Goal: Task Accomplishment & Management: Use online tool/utility

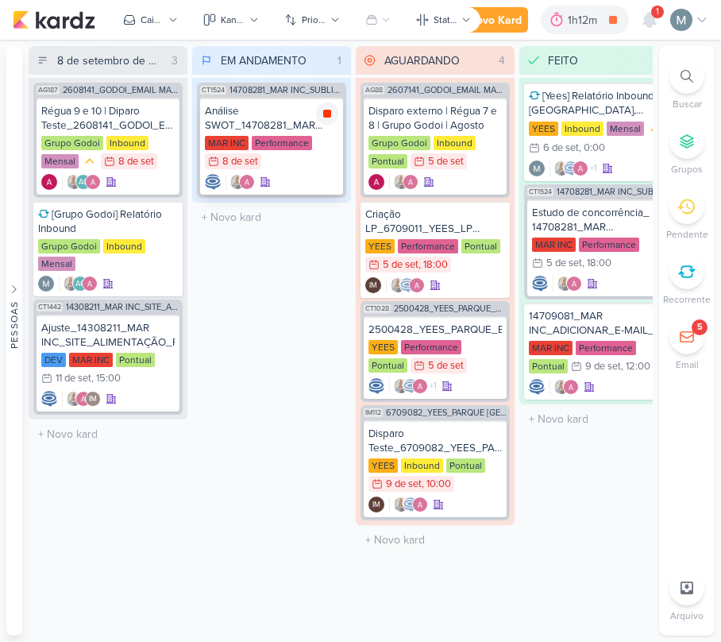
click at [318, 118] on div at bounding box center [327, 113] width 22 height 22
click at [308, 176] on div at bounding box center [271, 182] width 133 height 16
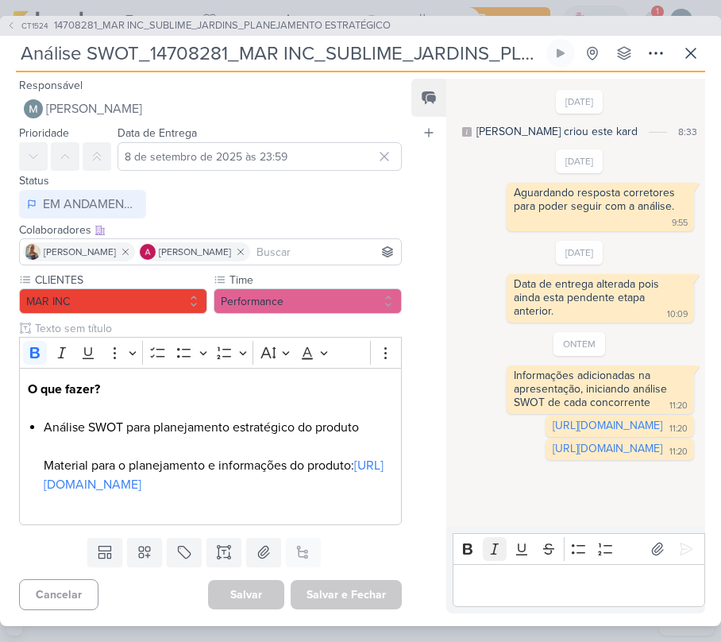
scroll to position [20, 0]
click at [570, 573] on div "Editor editing area: main" at bounding box center [579, 586] width 253 height 44
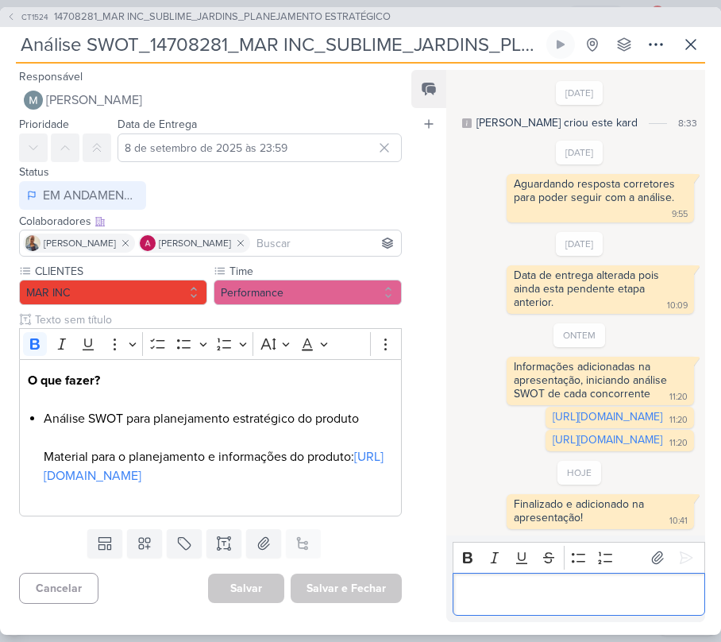
scroll to position [98, 0]
click at [687, 38] on icon at bounding box center [690, 44] width 19 height 19
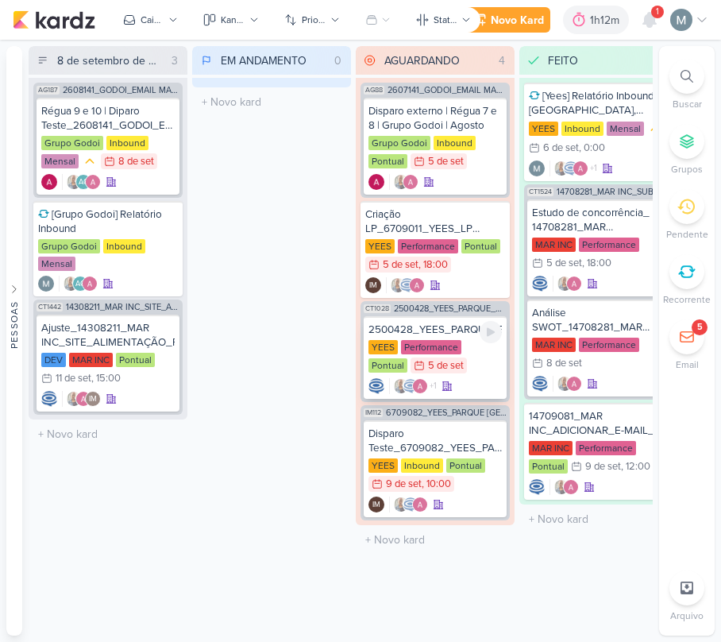
click at [428, 361] on div "5 de set" at bounding box center [446, 366] width 36 height 10
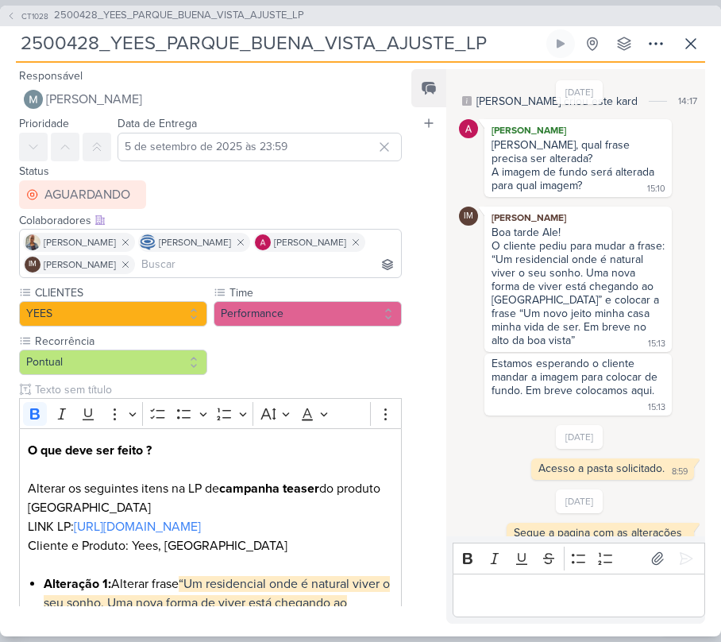
scroll to position [0, 0]
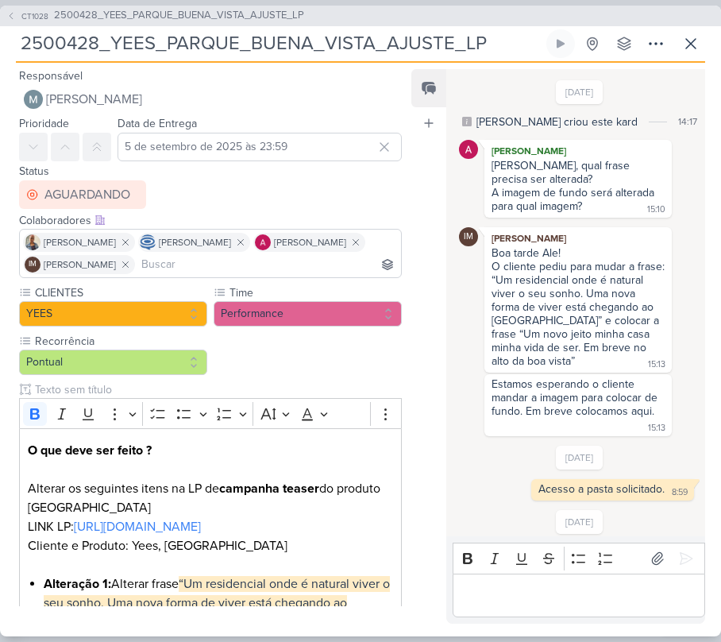
click at [685, 58] on div "2500428_YEES_PARQUE_BUENA_VISTA_AJUSTE_LP Criado por [PERSON_NAME] nenhum grupo…" at bounding box center [360, 45] width 689 height 33
click at [685, 48] on icon at bounding box center [690, 43] width 19 height 19
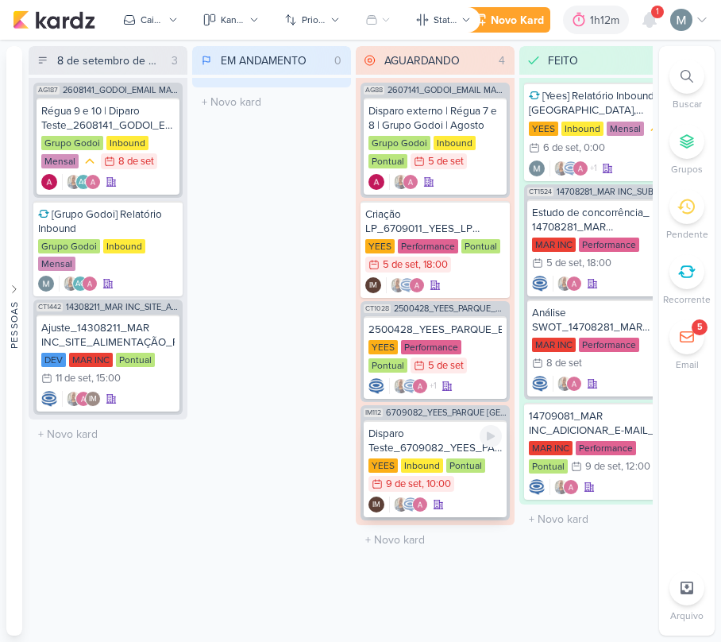
click at [429, 481] on div ", 10:00" at bounding box center [436, 484] width 29 height 10
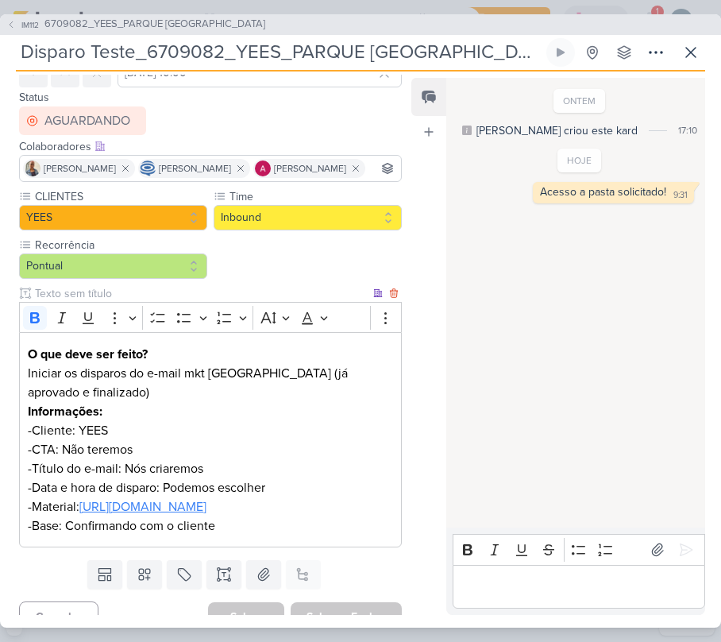
scroll to position [166, 0]
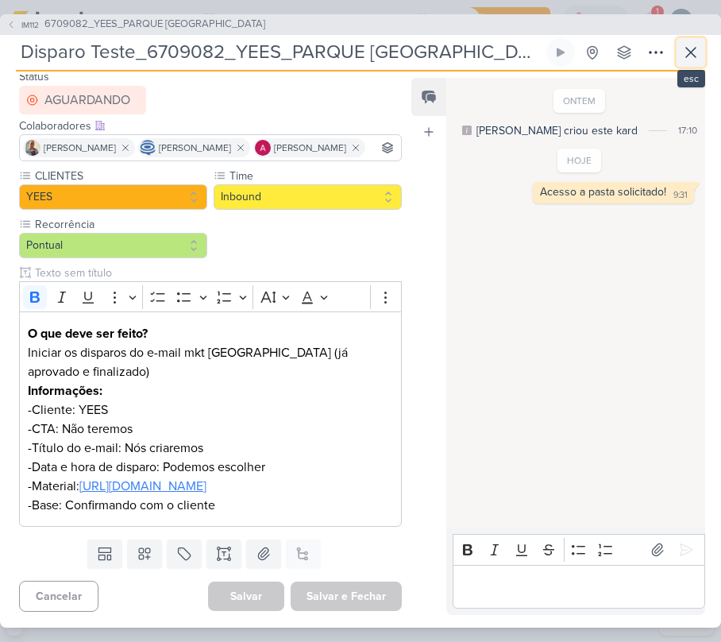
click at [684, 54] on icon at bounding box center [690, 52] width 19 height 19
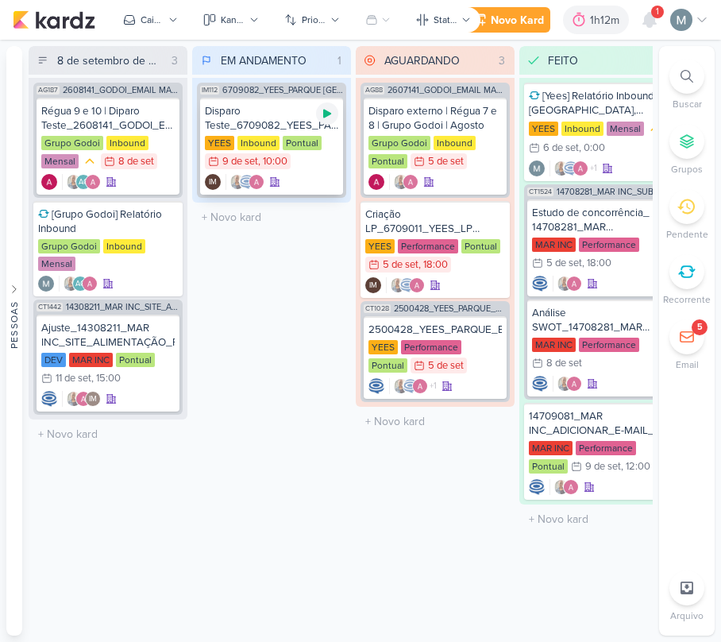
click at [324, 122] on div at bounding box center [327, 113] width 22 height 22
click at [249, 159] on div "9 de set" at bounding box center [240, 161] width 36 height 10
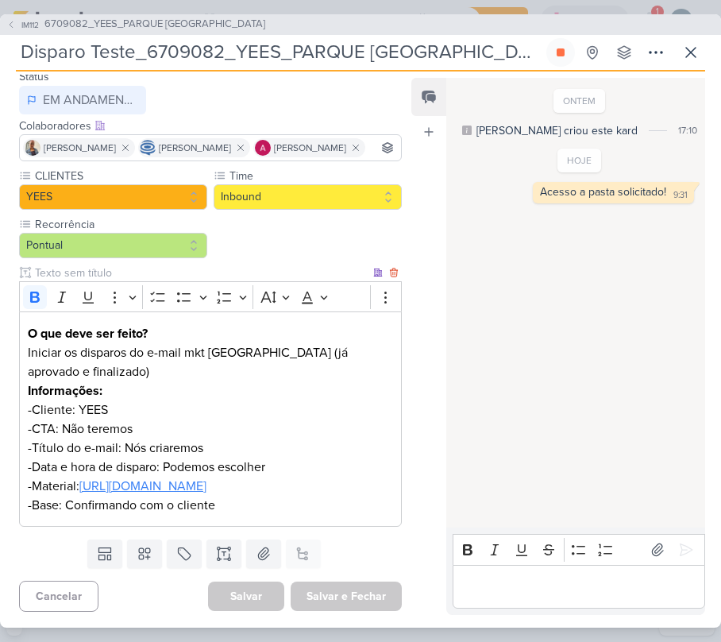
click at [134, 477] on p "-Material: [URL][DOMAIN_NAME]" at bounding box center [210, 486] width 365 height 19
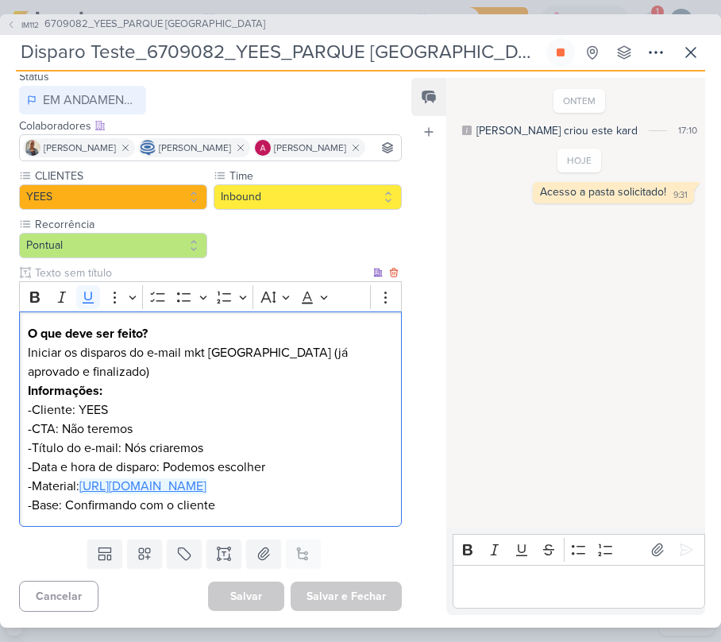
click at [141, 478] on u "[URL][DOMAIN_NAME]" at bounding box center [142, 486] width 127 height 16
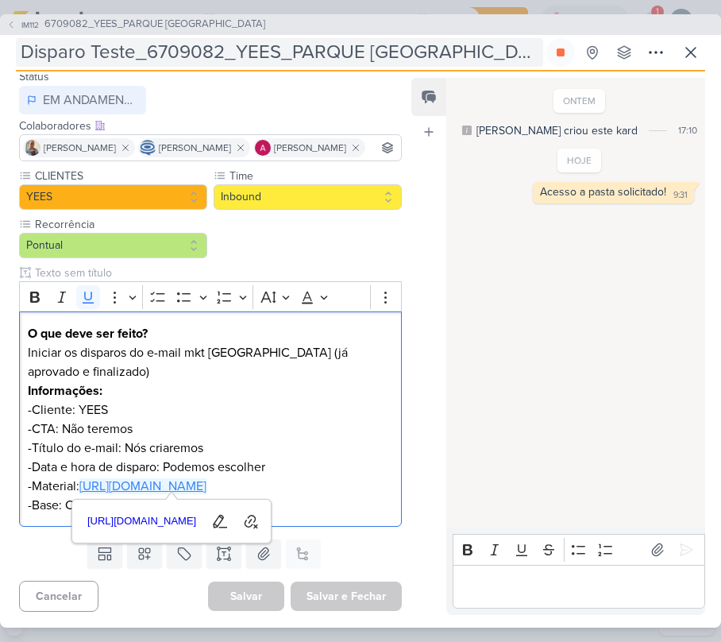
click at [144, 46] on input "Disparo Teste_6709082_YEES_PARQUE [GEOGRAPHIC_DATA]" at bounding box center [279, 52] width 527 height 29
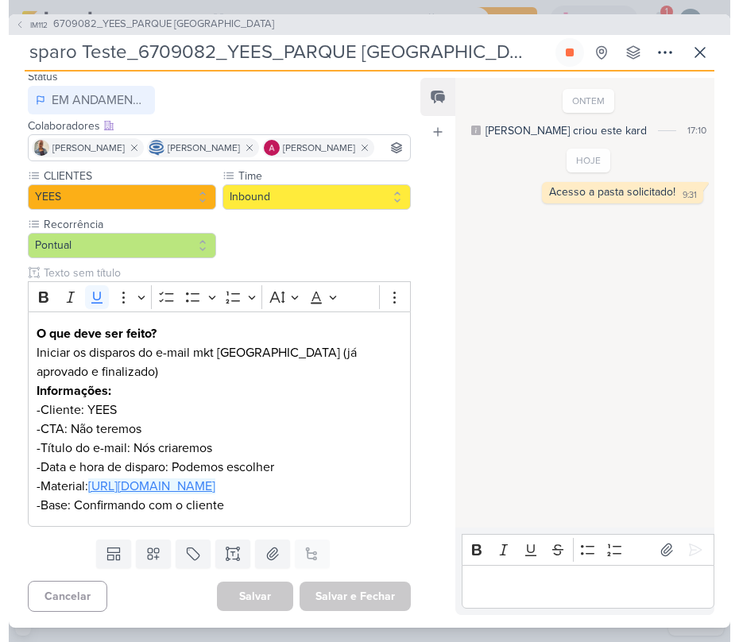
scroll to position [0, 0]
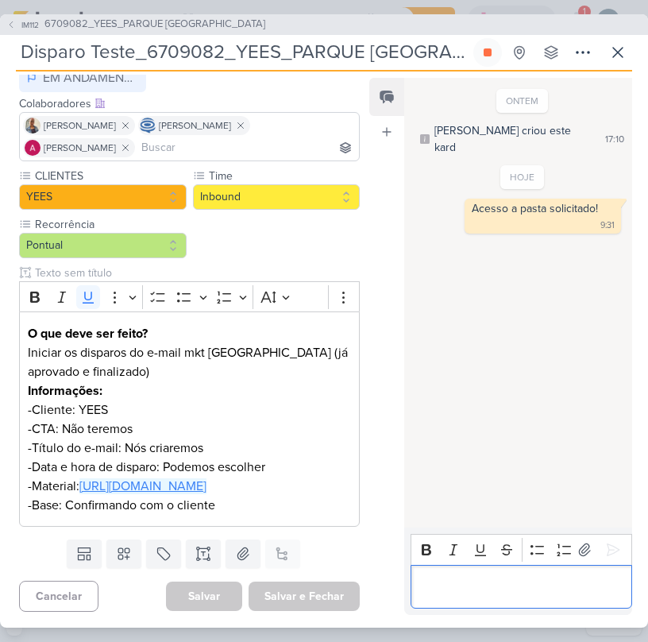
click at [528, 594] on p "Editor editing area: main" at bounding box center [521, 586] width 205 height 19
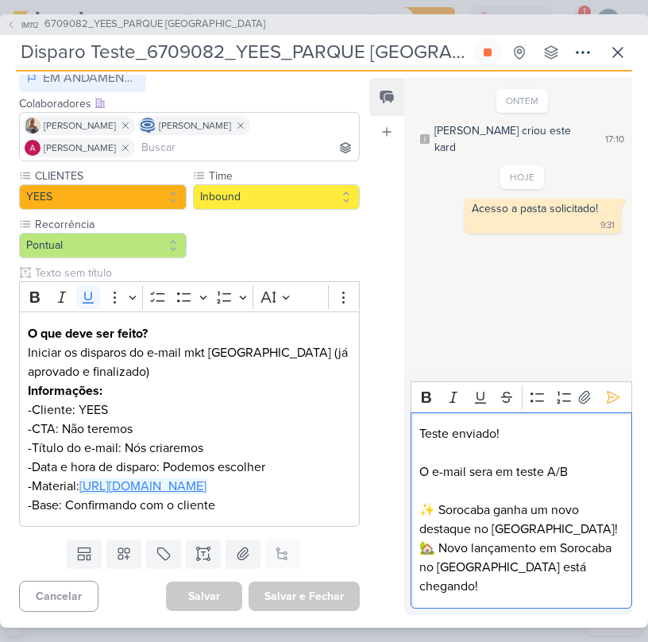
click at [430, 504] on p "✨ Sorocaba ganha um novo destaque no [GEOGRAPHIC_DATA]!" at bounding box center [521, 519] width 205 height 38
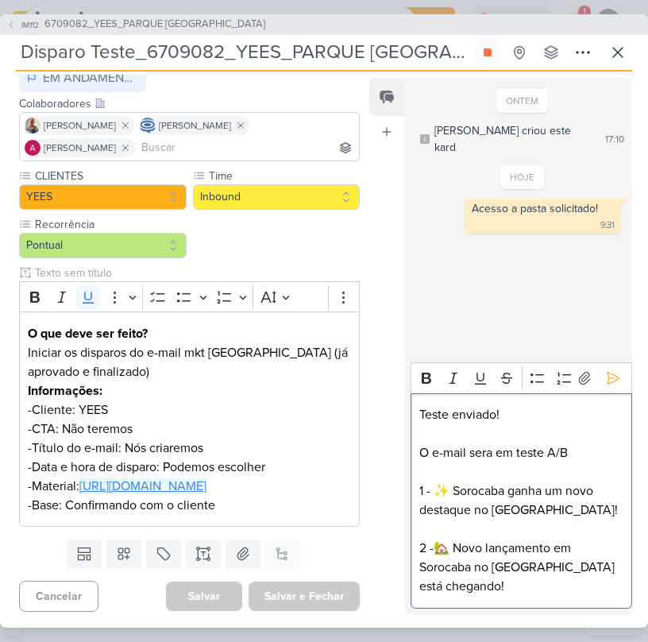
drag, startPoint x: 488, startPoint y: 457, endPoint x: 470, endPoint y: 450, distance: 19.2
click at [470, 450] on p "O e-mail sera em teste A/B" at bounding box center [521, 452] width 205 height 19
click at [473, 450] on p "O e-mail sera em teste A/B" at bounding box center [521, 452] width 205 height 19
click at [487, 446] on p "O e-mail sera em teste A/B" at bounding box center [521, 452] width 205 height 19
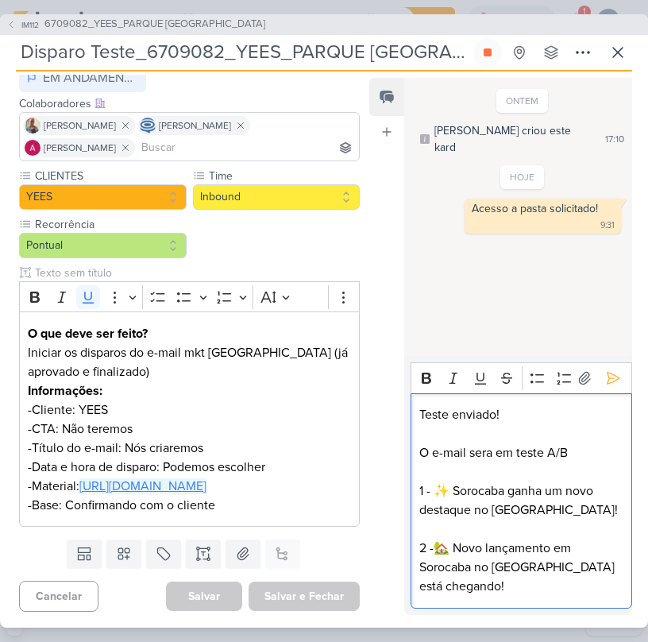
click at [484, 450] on p "O e-mail sera em teste A/B" at bounding box center [521, 452] width 205 height 19
click at [0, 0] on lt-span "ser á" at bounding box center [0, 0] width 0 height 0
click at [573, 452] on p "O e-mail será em teste A/B" at bounding box center [521, 452] width 205 height 19
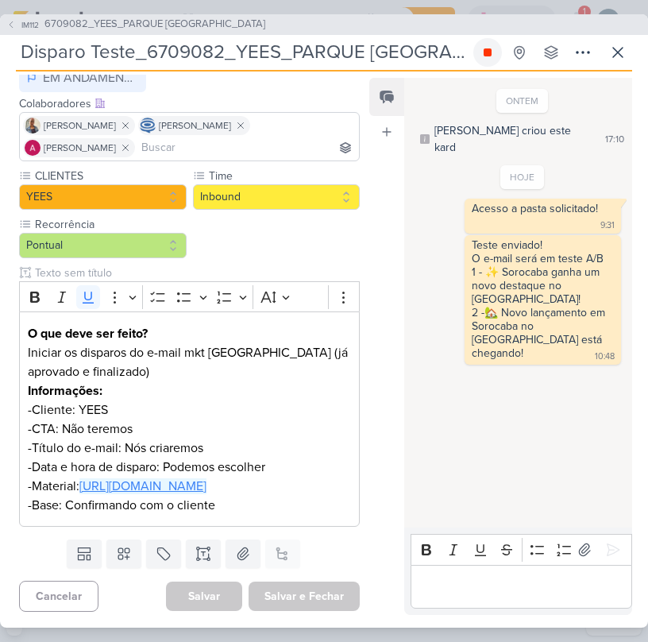
click at [490, 59] on button at bounding box center [487, 52] width 29 height 29
click at [624, 60] on icon at bounding box center [617, 52] width 19 height 19
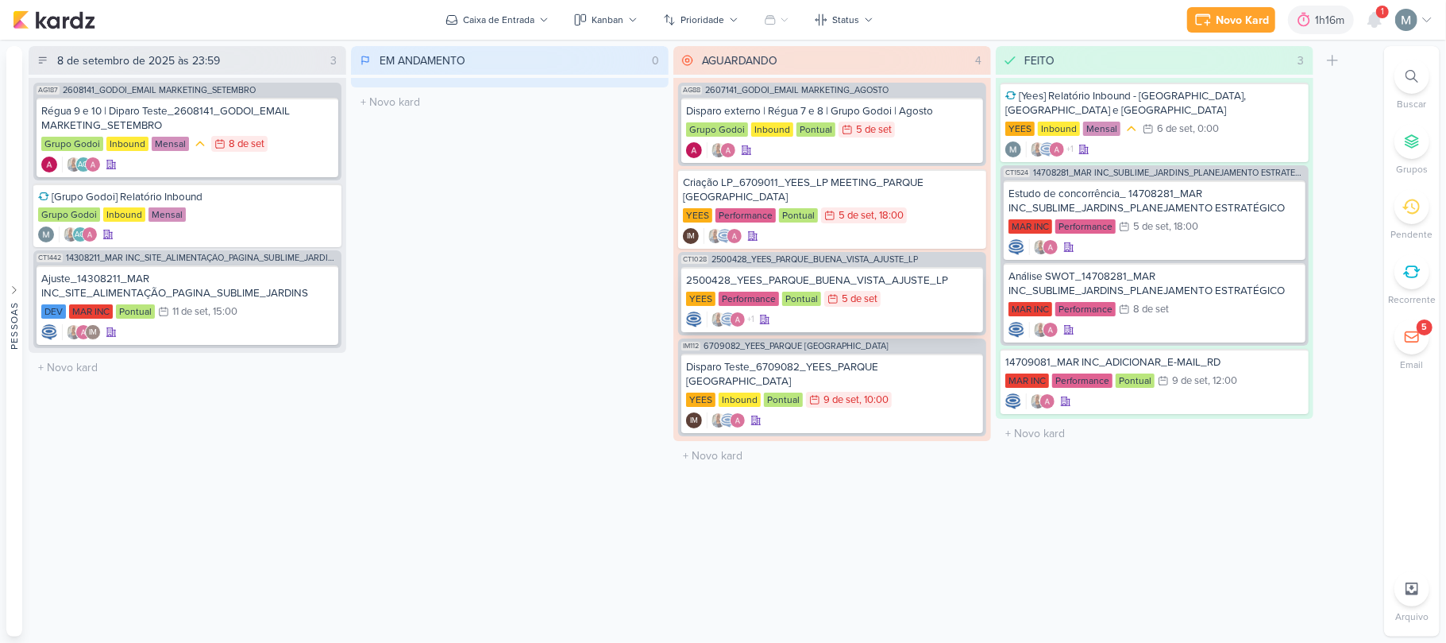
click at [720, 313] on div "+1" at bounding box center [832, 319] width 292 height 16
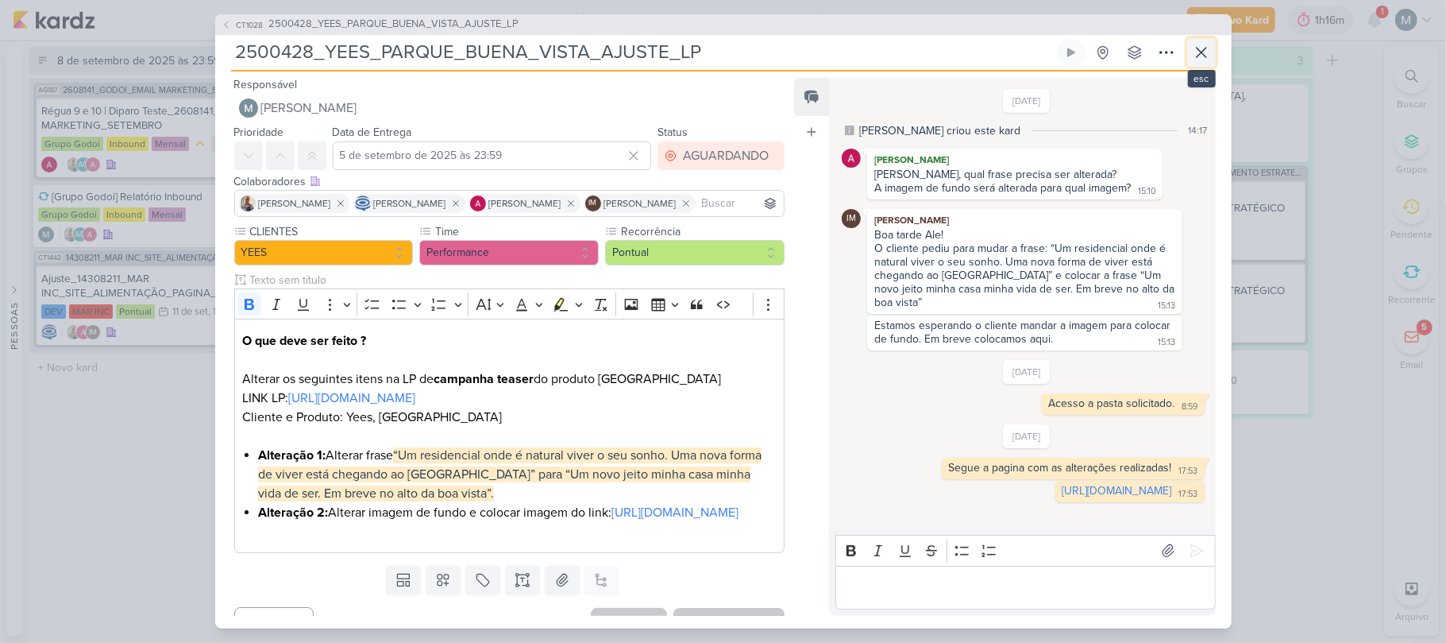
click at [720, 51] on button at bounding box center [1201, 52] width 29 height 29
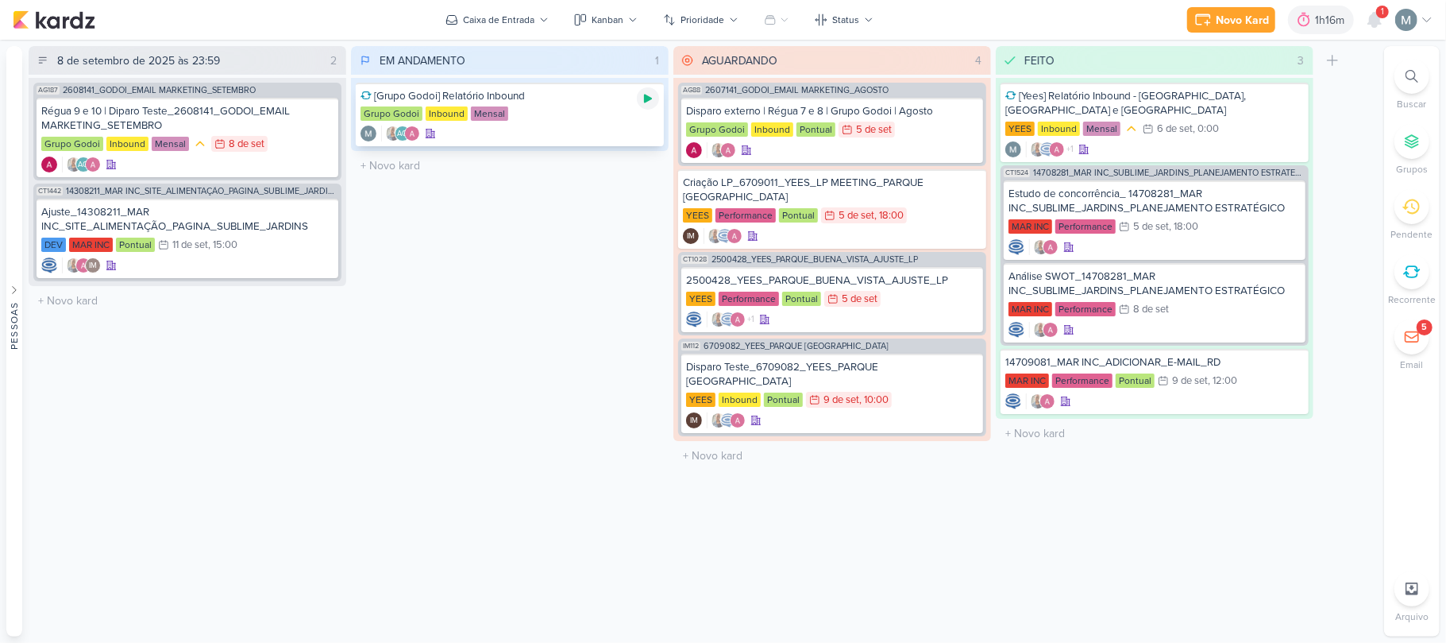
click at [655, 92] on div at bounding box center [648, 98] width 22 height 22
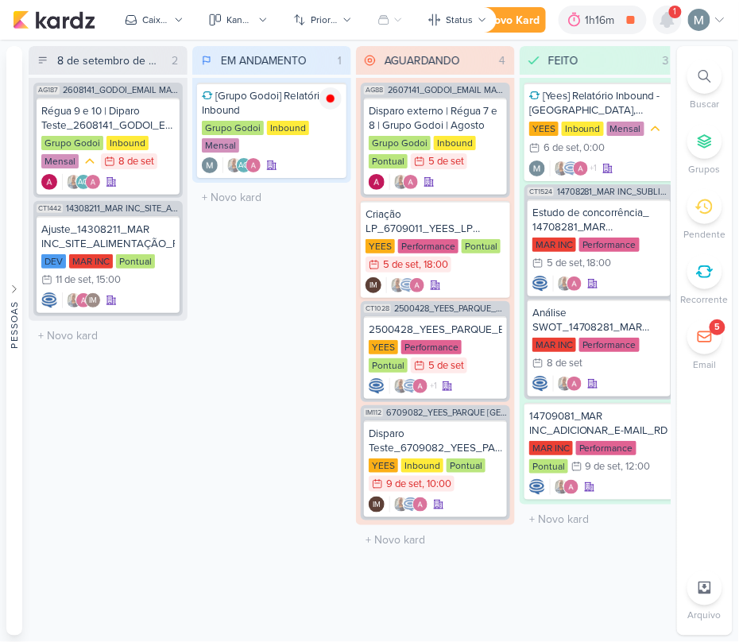
click at [658, 17] on icon at bounding box center [667, 19] width 19 height 19
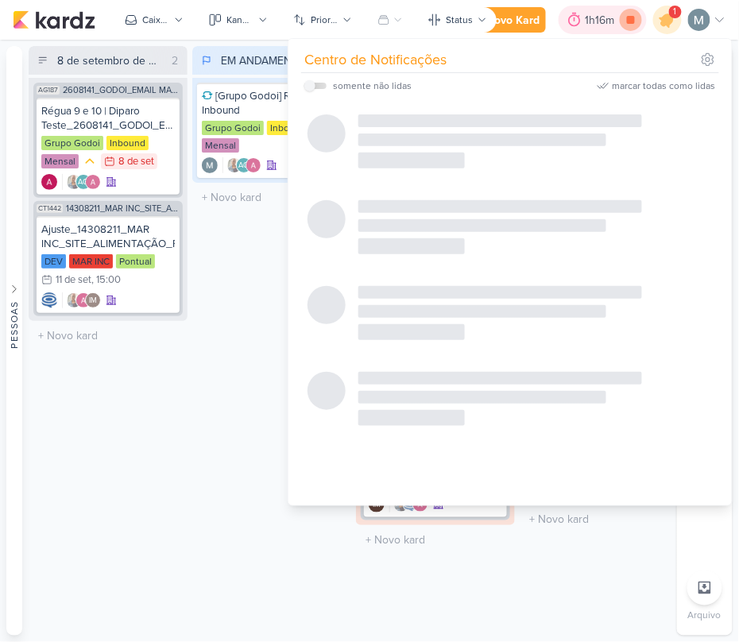
checkbox input "false"
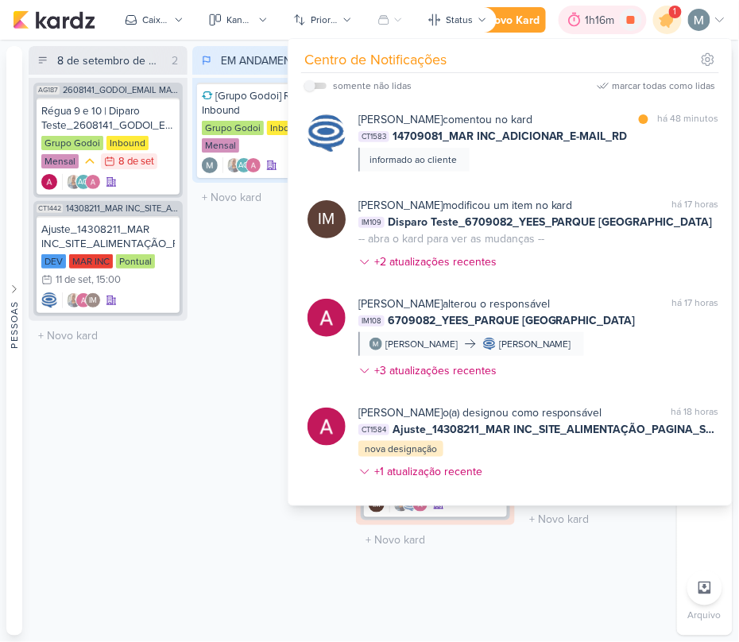
click at [585, 19] on div "1h16m" at bounding box center [602, 20] width 34 height 17
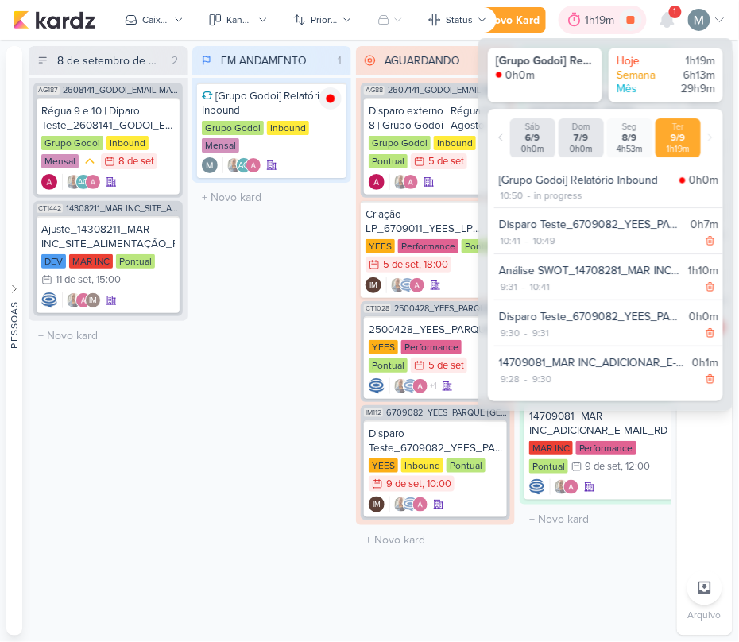
click at [585, 19] on div "1h19m" at bounding box center [602, 20] width 34 height 17
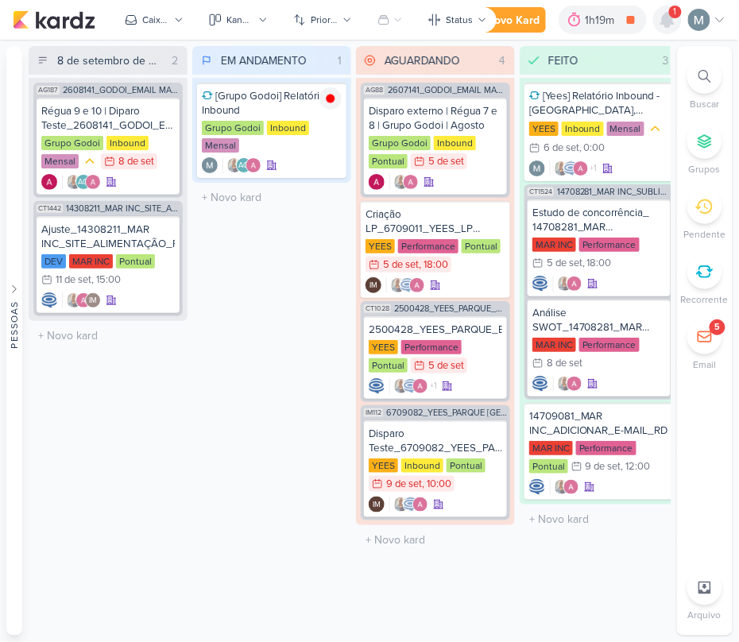
click at [677, 21] on div at bounding box center [667, 20] width 29 height 29
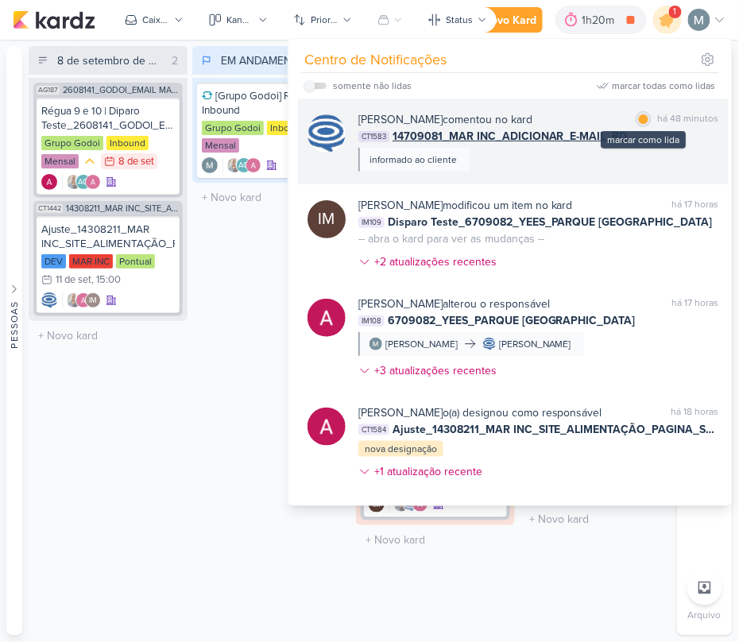
click at [635, 118] on div "marcar como lida" at bounding box center [643, 119] width 16 height 16
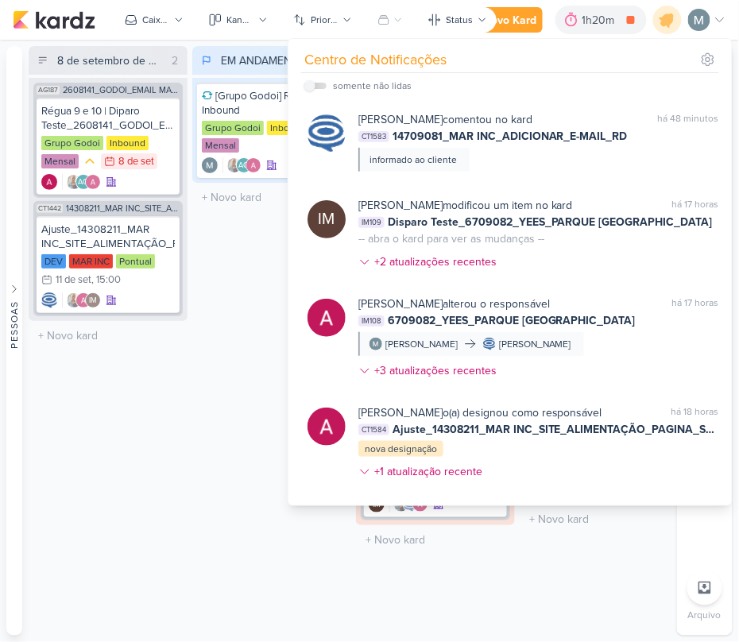
click at [207, 334] on div "EM ANDAMENTO 1 Mover Para Esquerda Mover Para Direita [GEOGRAPHIC_DATA] [Grupo …" at bounding box center [271, 340] width 159 height 589
